Goal: Task Accomplishment & Management: Complete application form

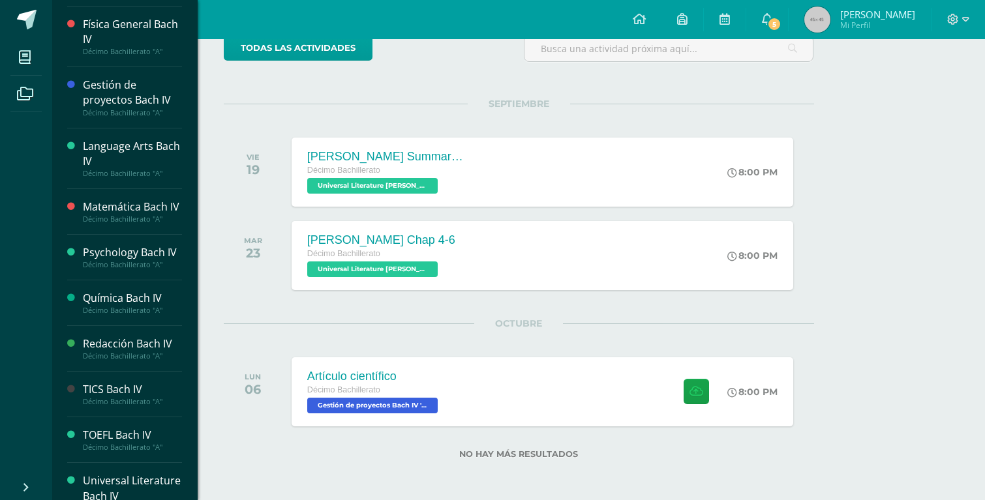
scroll to position [323, 0]
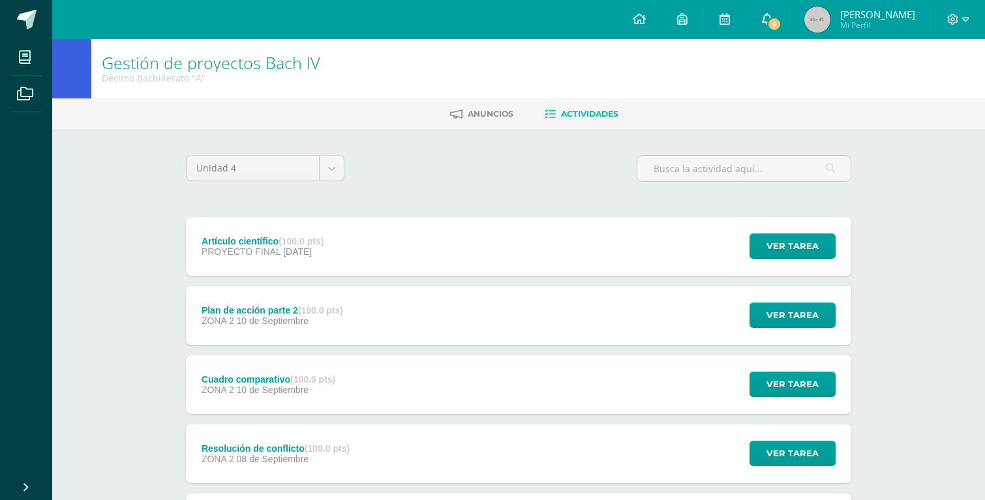
click at [781, 20] on span "5" at bounding box center [774, 24] width 14 height 14
click at [959, 102] on div "Anuncios Actividades" at bounding box center [534, 113] width 964 height 31
click at [820, 313] on button "Ver tarea" at bounding box center [792, 315] width 86 height 25
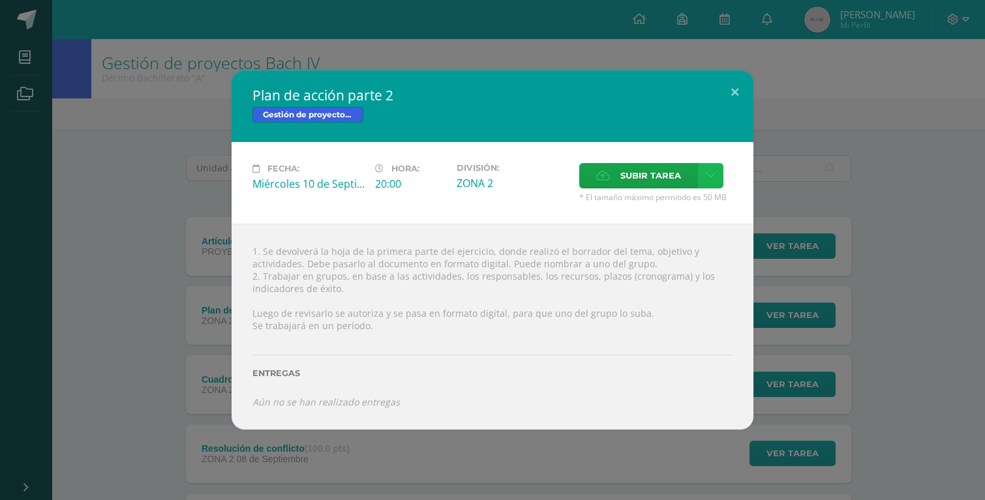
click at [704, 177] on link at bounding box center [710, 175] width 25 height 25
click at [642, 201] on span "Subir enlace" at bounding box center [654, 204] width 55 height 12
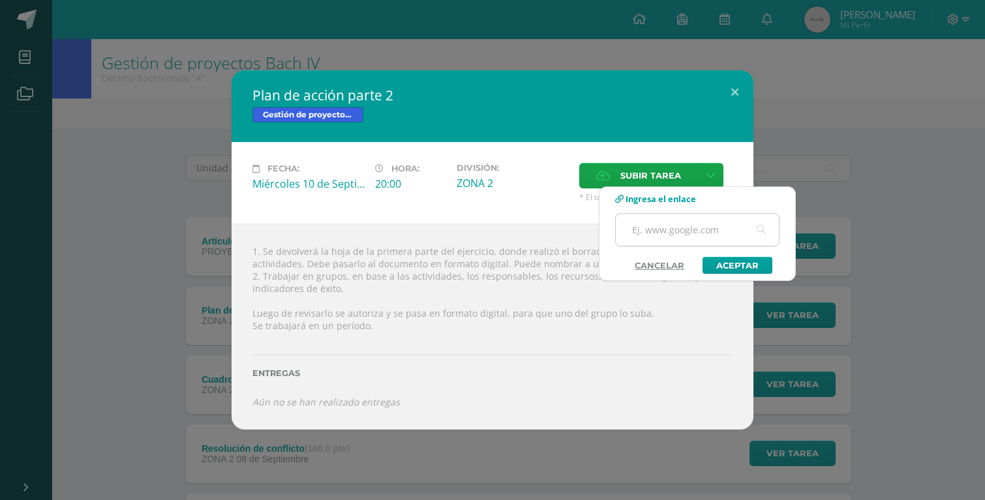
click at [650, 233] on input "text" at bounding box center [697, 230] width 163 height 32
paste input "https://docs.google.com/document/d/1CwBszP6s1E_WaQwqQzKJaVsSfuhAmd4MqLWj-e0FsuQ…"
type input "https://docs.google.com/document/d/1CwBszP6s1E_WaQwqQzKJaVsSfuhAmd4MqLWj-e0FsuQ…"
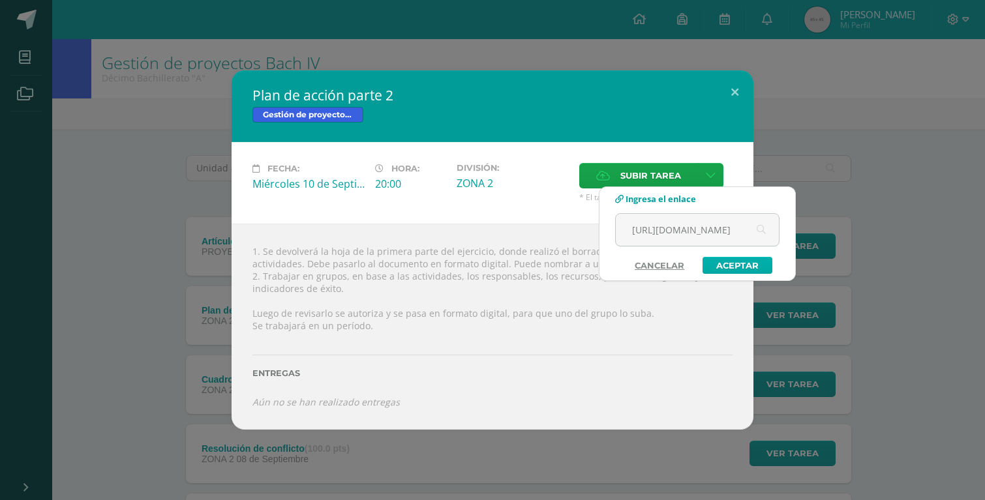
click at [742, 266] on link "Aceptar" at bounding box center [737, 265] width 70 height 17
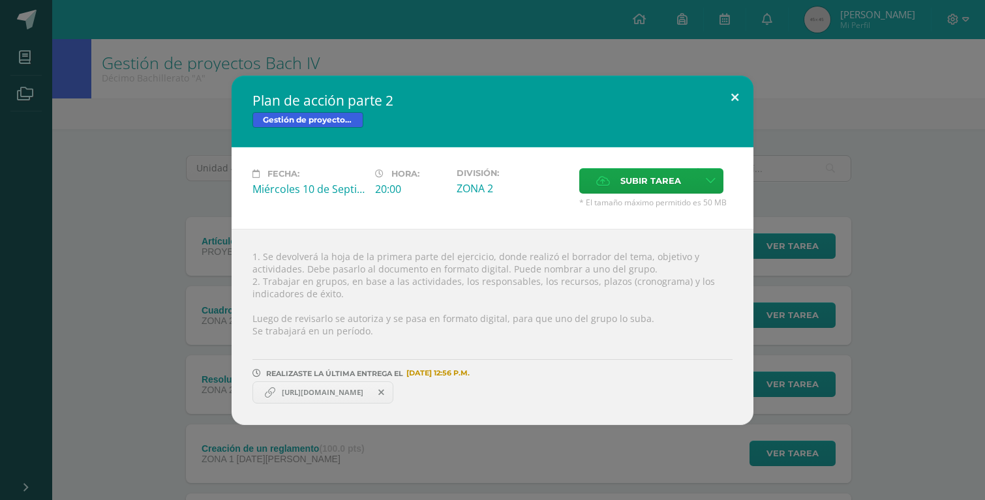
click at [730, 112] on button at bounding box center [734, 98] width 37 height 44
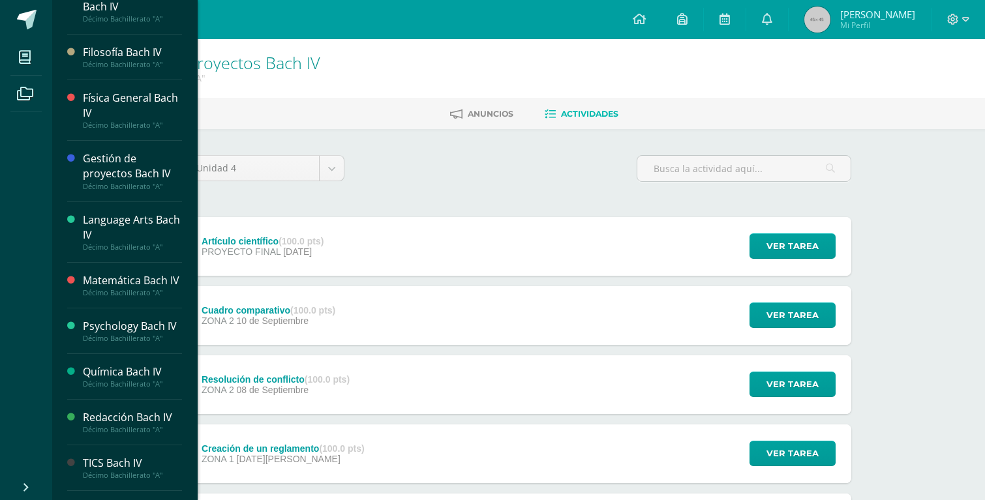
scroll to position [253, 0]
